Goal: Task Accomplishment & Management: Use online tool/utility

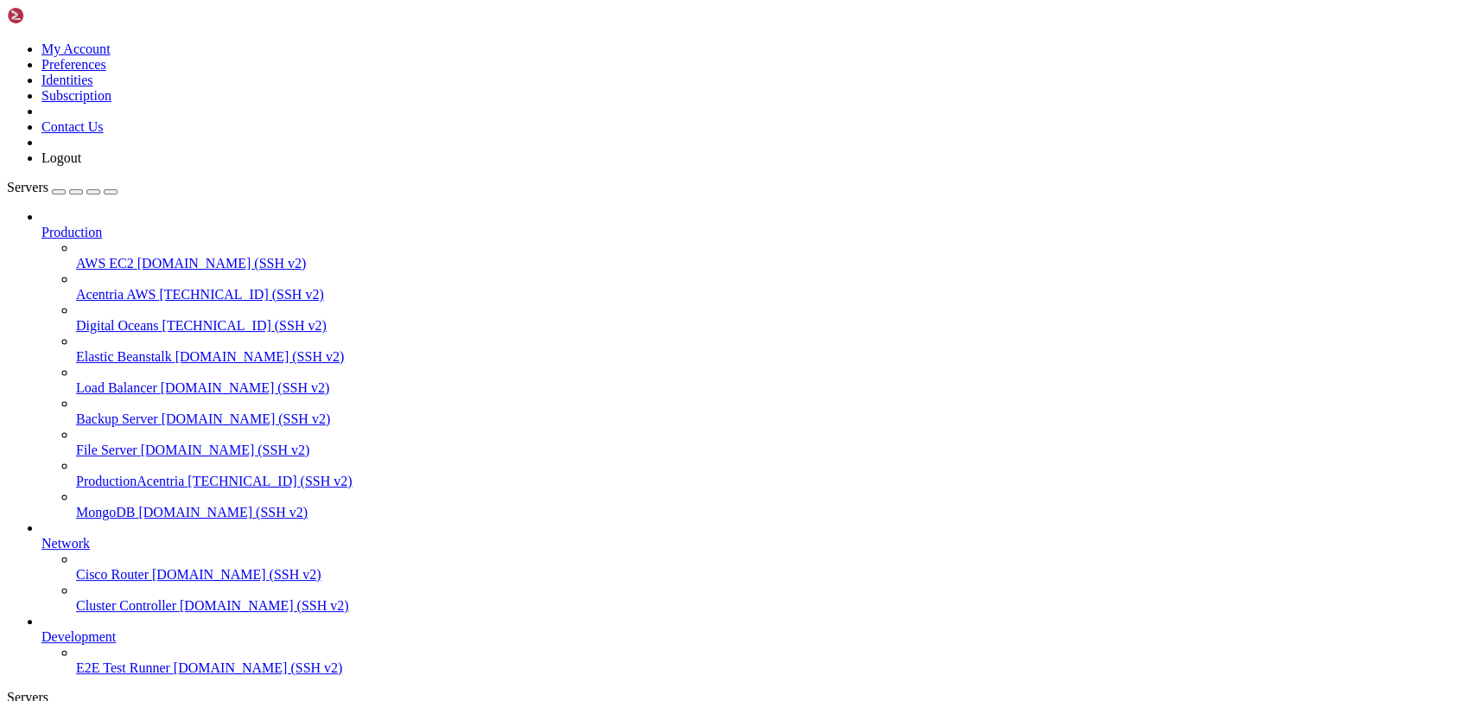
click at [108, 287] on span "Acentria AWS" at bounding box center [115, 294] width 79 height 15
drag, startPoint x: 286, startPoint y: 1214, endPoint x: 495, endPoint y: 1301, distance: 226.6
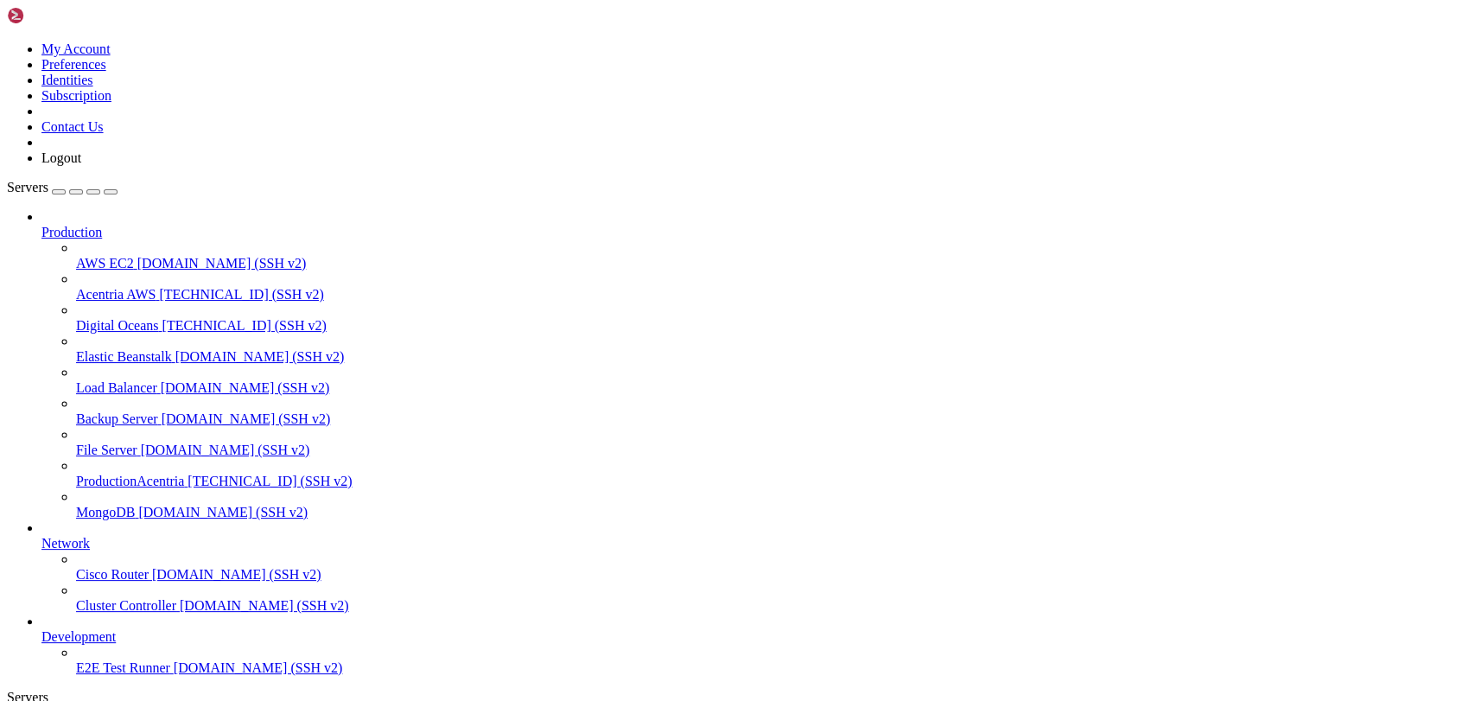
drag, startPoint x: 29, startPoint y: 1318, endPoint x: 351, endPoint y: 1515, distance: 377.0
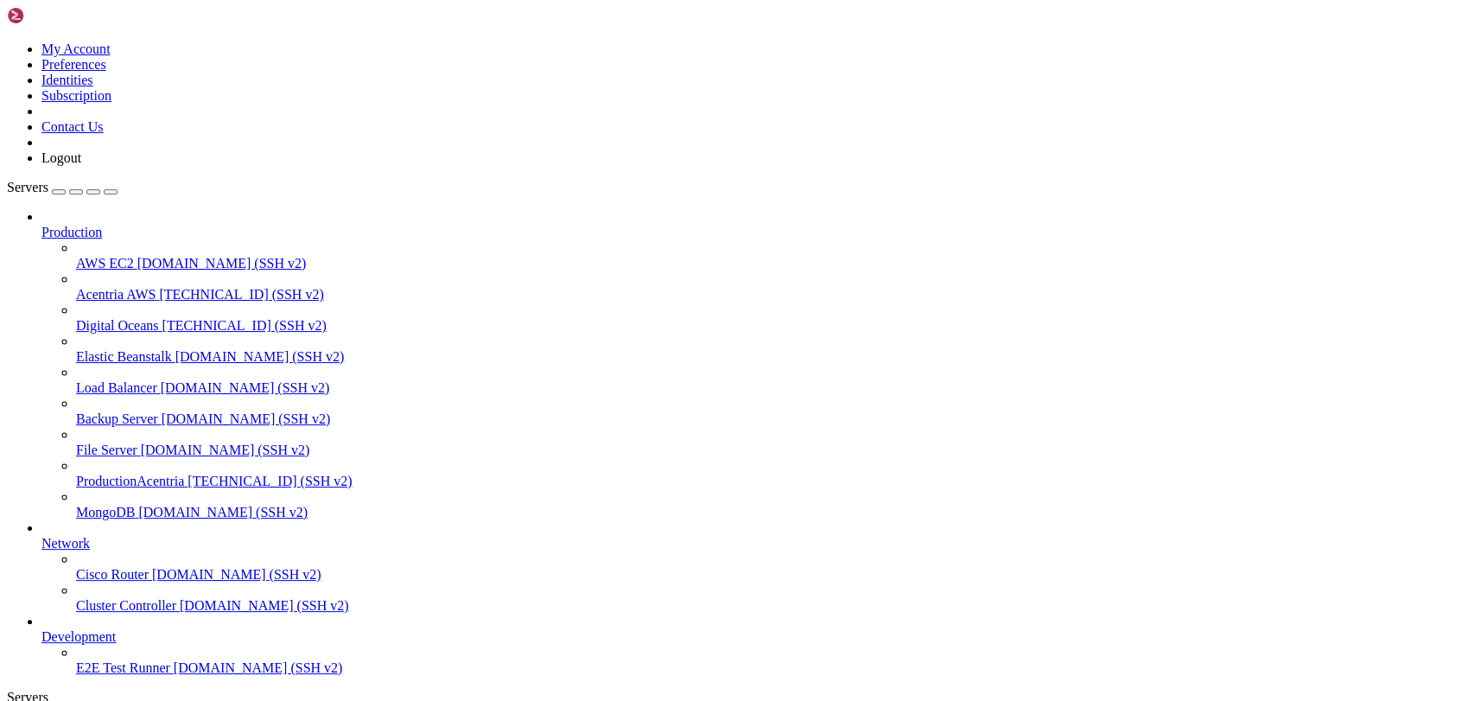
scroll to position [0, 0]
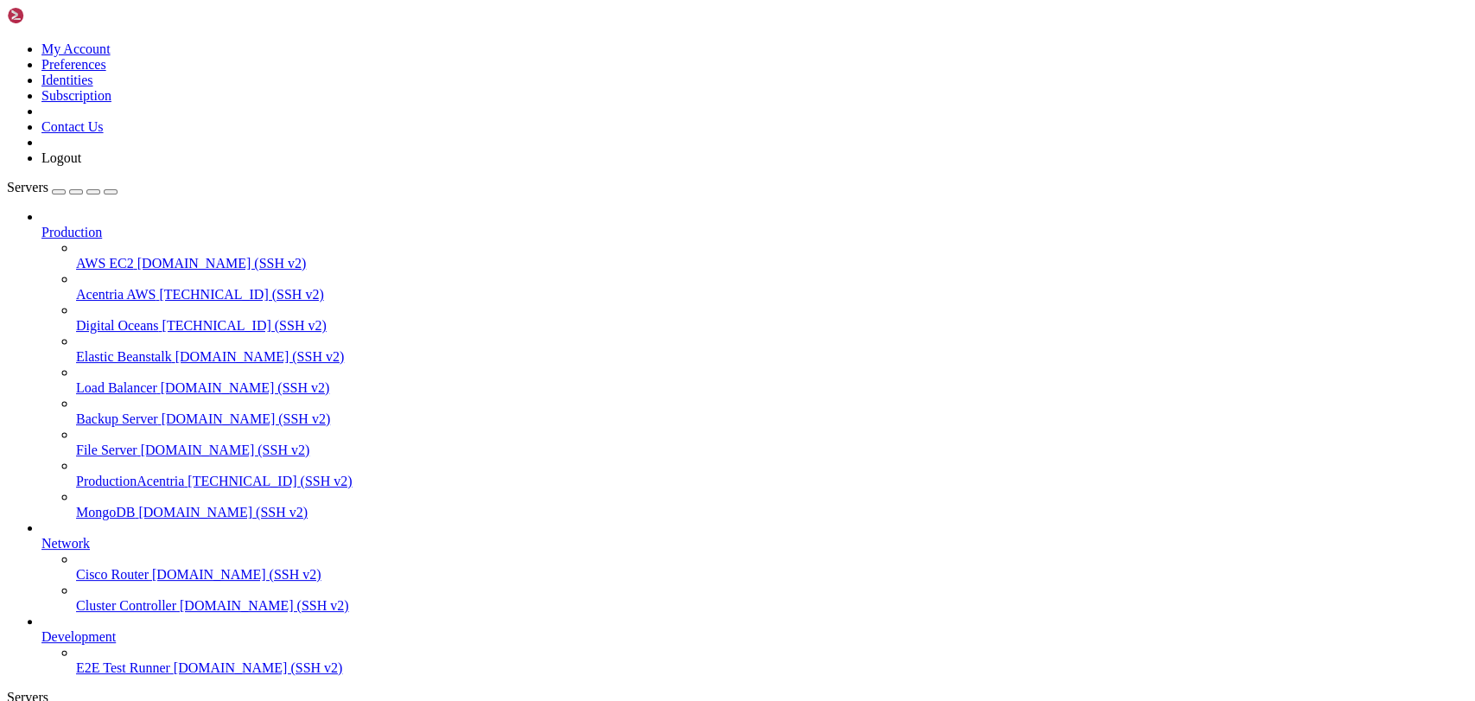
drag, startPoint x: 410, startPoint y: 1100, endPoint x: 350, endPoint y: 1146, distance: 75.2
drag, startPoint x: 524, startPoint y: 1176, endPoint x: 419, endPoint y: 1176, distance: 104.6
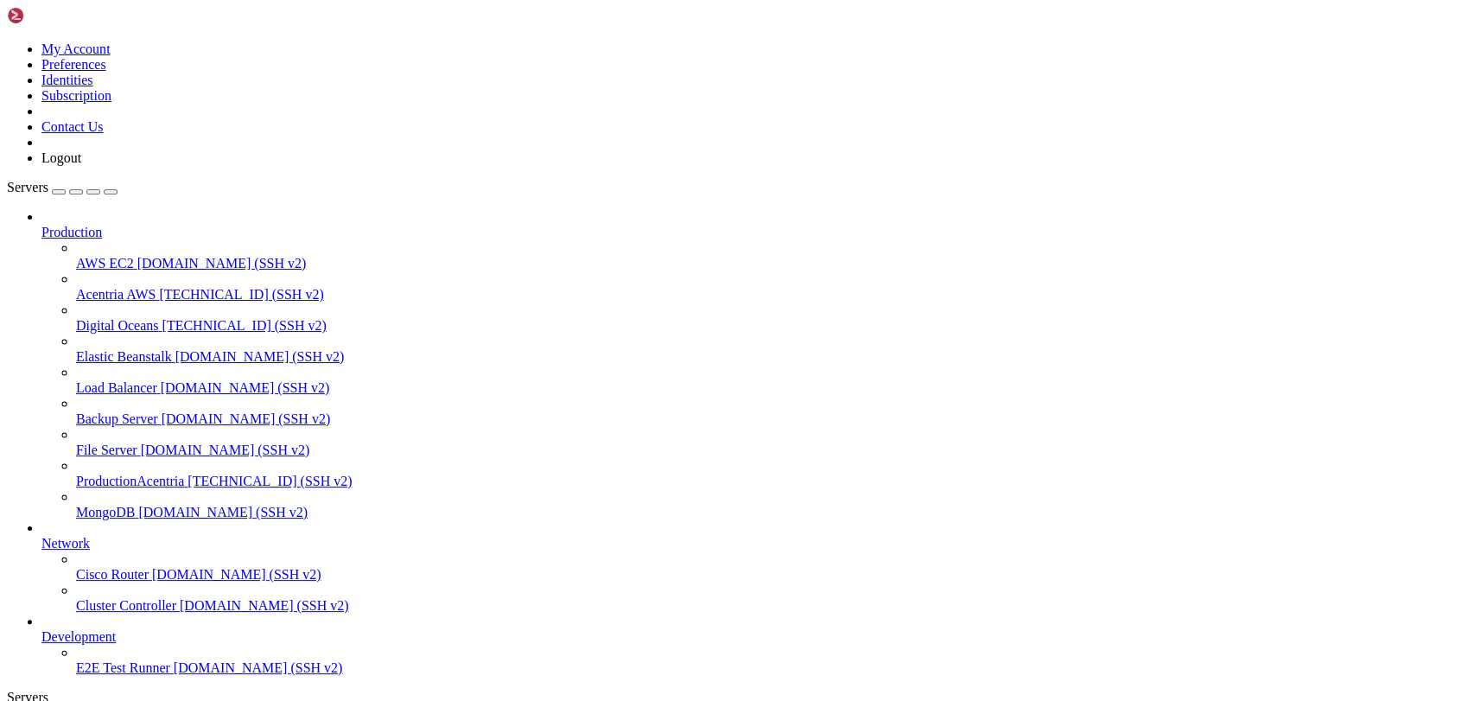
drag, startPoint x: 562, startPoint y: 1467, endPoint x: 827, endPoint y: 1560, distance: 280.9
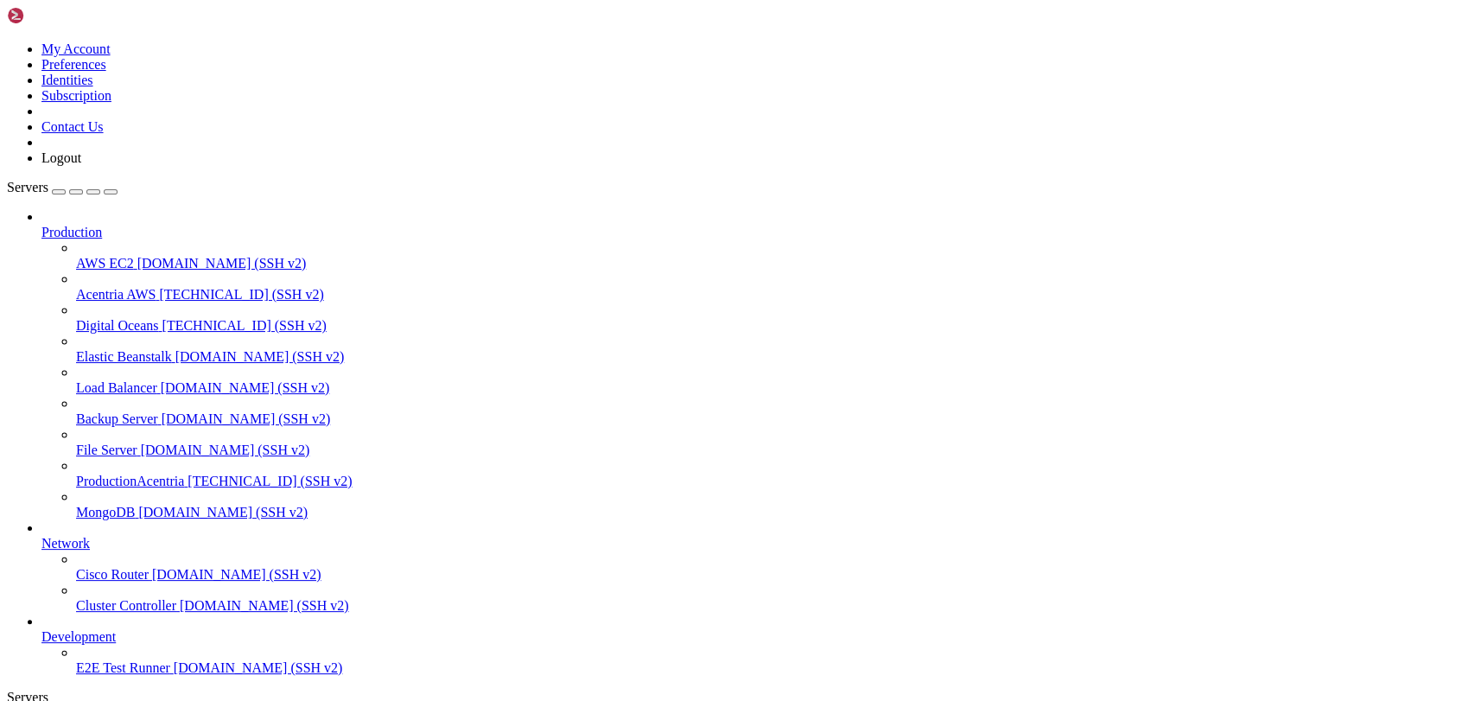
scroll to position [3951, 0]
drag, startPoint x: 72, startPoint y: 1376, endPoint x: 501, endPoint y: 1565, distance: 468.9
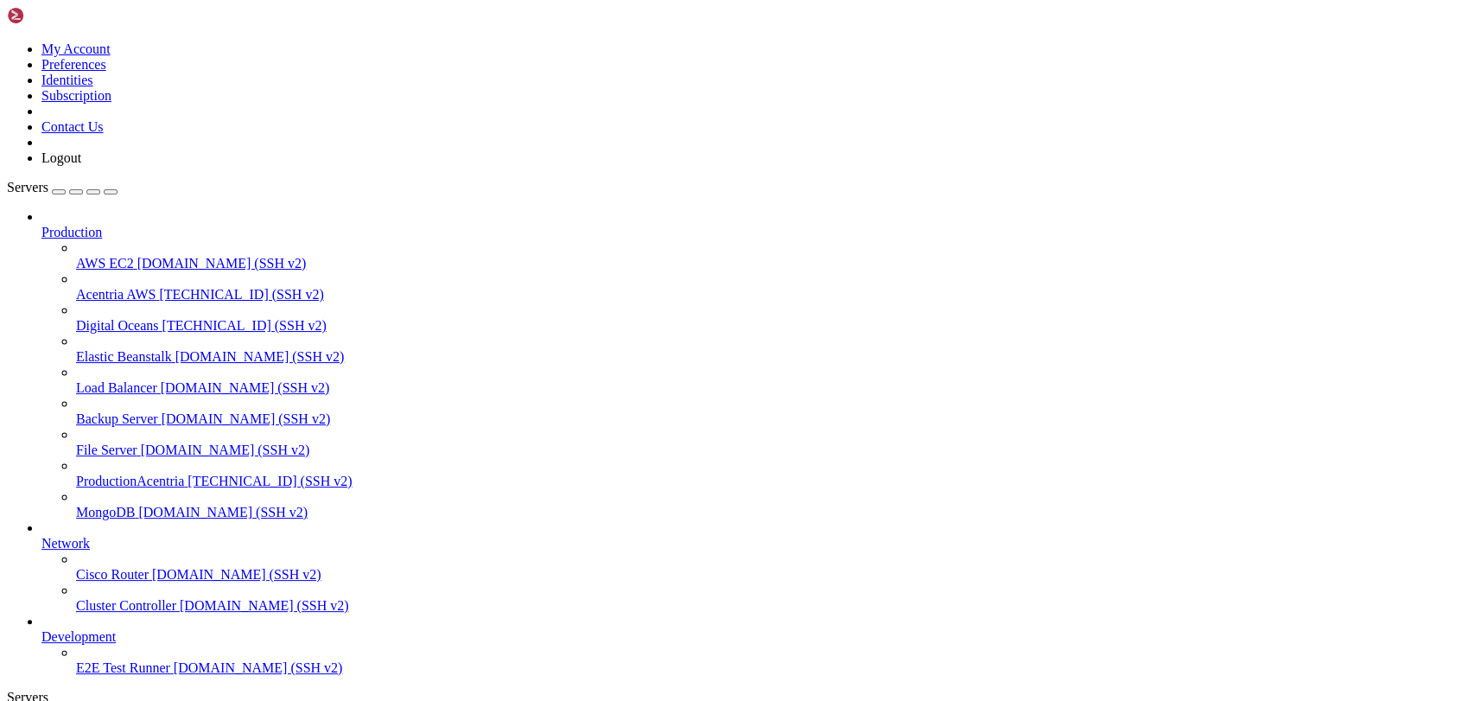
drag, startPoint x: 30, startPoint y: 1321, endPoint x: 326, endPoint y: 1504, distance: 347.7
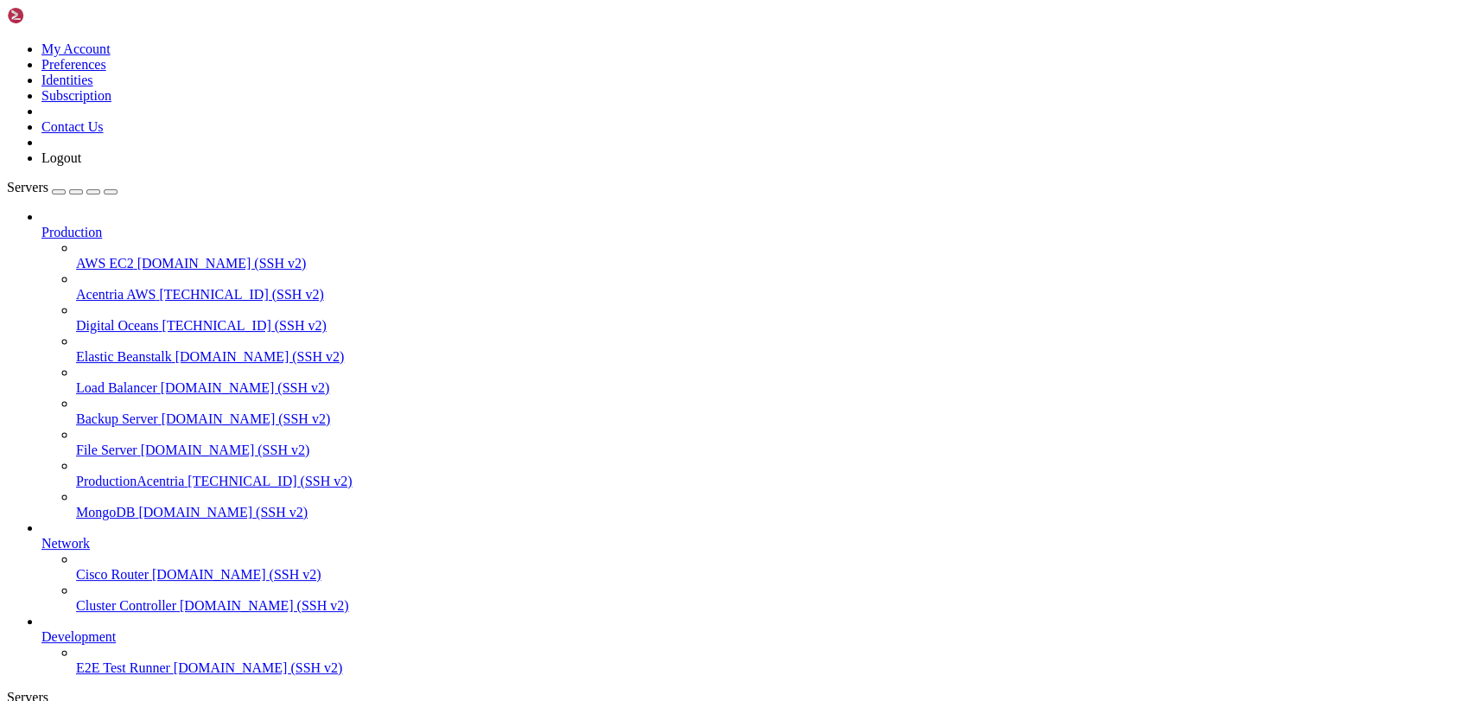
drag, startPoint x: 846, startPoint y: 1403, endPoint x: 701, endPoint y: 1493, distance: 170.7
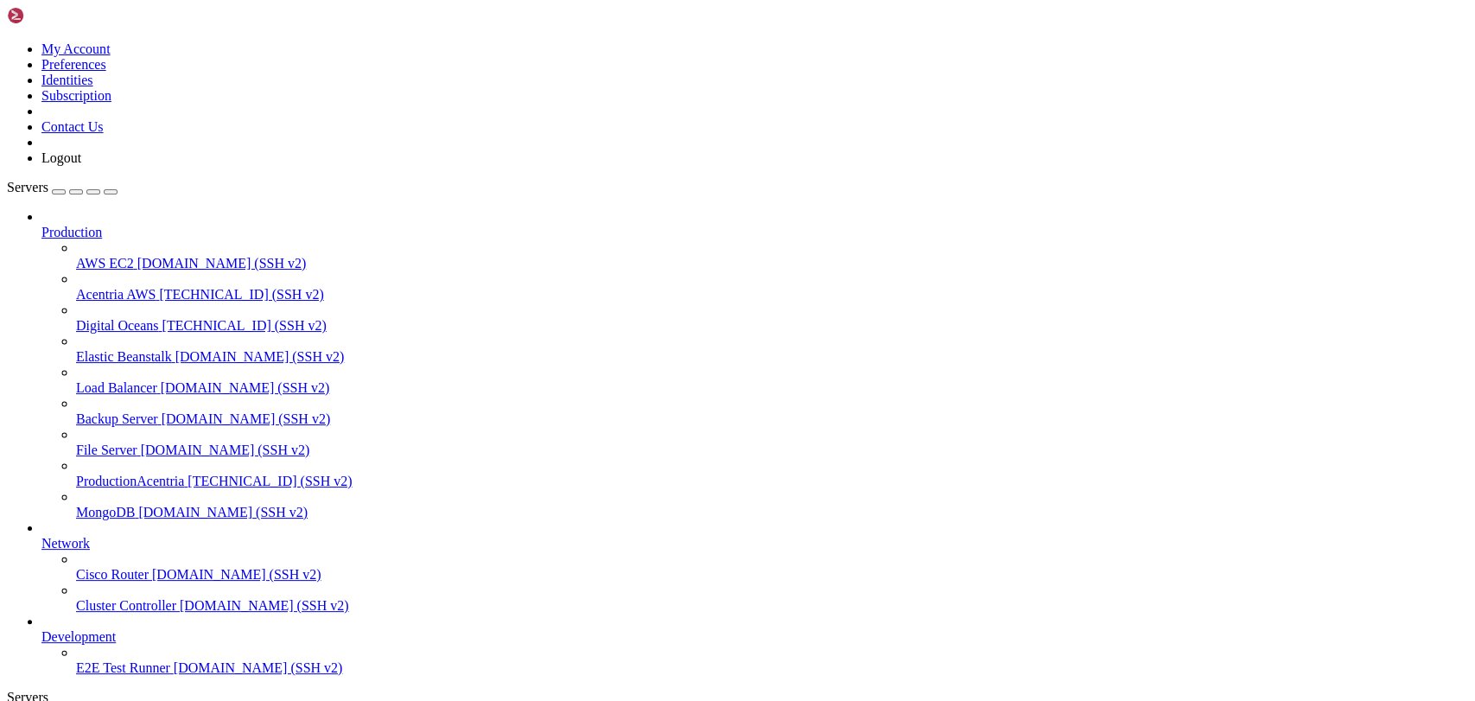
scroll to position [7785, 0]
drag, startPoint x: 743, startPoint y: 1281, endPoint x: 677, endPoint y: 1123, distance: 171.6
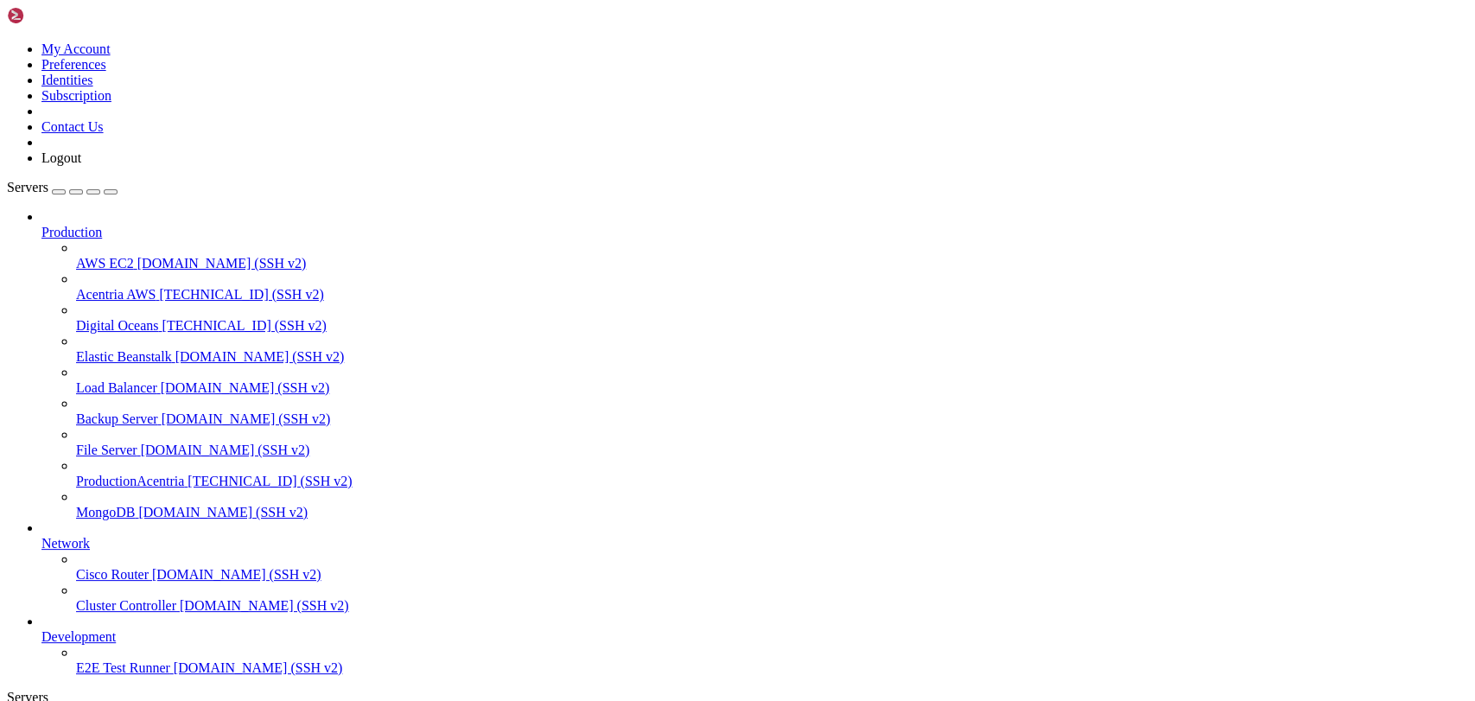
scroll to position [7286, 0]
